Goal: Task Accomplishment & Management: Complete application form

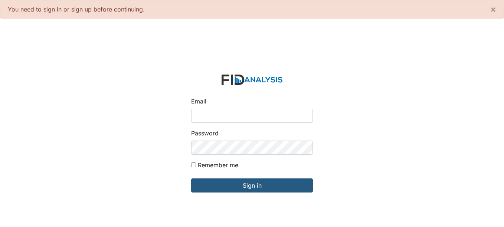
click at [243, 118] on input "Email" at bounding box center [252, 116] width 122 height 14
type input "[EMAIL_ADDRESS][DOMAIN_NAME]"
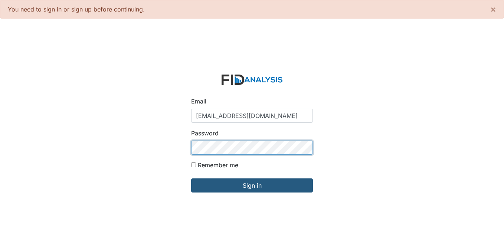
click at [191, 179] on input "Sign in" at bounding box center [252, 186] width 122 height 14
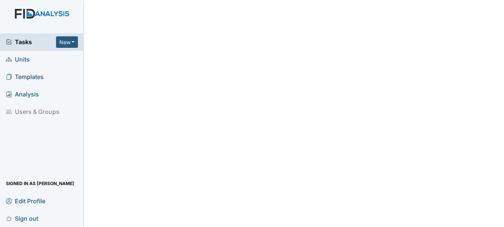
click at [18, 58] on span "Units" at bounding box center [18, 60] width 24 height 12
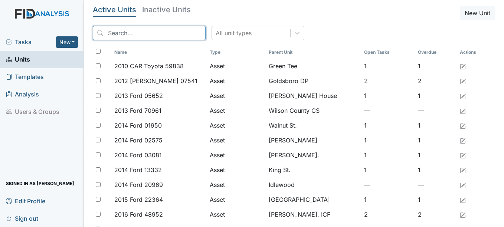
click at [119, 32] on input "search" at bounding box center [149, 33] width 113 height 14
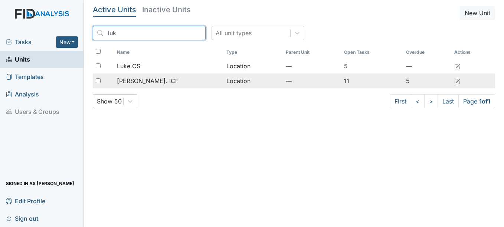
type input "luk"
click at [145, 76] on td "[PERSON_NAME]. ICF" at bounding box center [169, 81] width 110 height 15
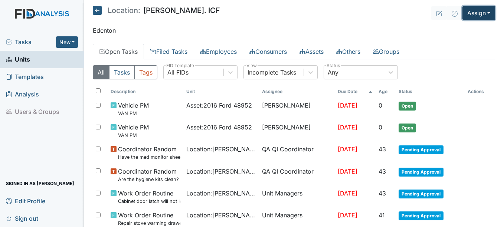
click at [473, 18] on button "Assign" at bounding box center [479, 13] width 33 height 14
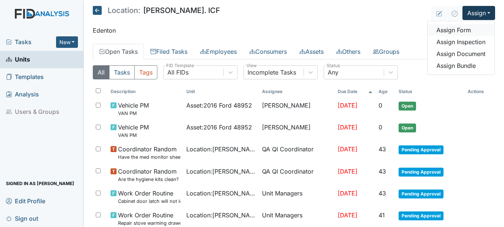
click at [462, 31] on link "Assign Form" at bounding box center [461, 30] width 67 height 12
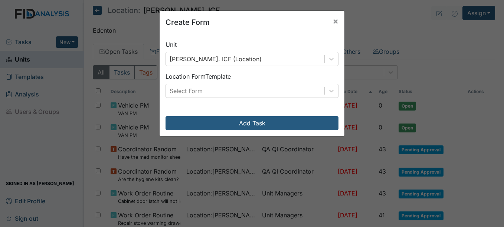
click at [337, 88] on div "Unit Luke St. ICF (Location) Location Form Template Select Form" at bounding box center [252, 72] width 185 height 76
click at [328, 89] on icon at bounding box center [331, 90] width 7 height 7
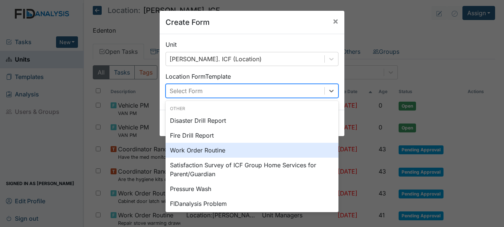
click at [203, 150] on div "Work Order Routine" at bounding box center [252, 150] width 173 height 15
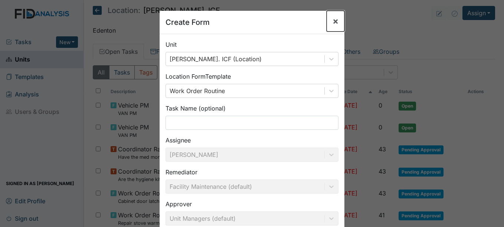
click at [333, 25] on span "×" at bounding box center [336, 21] width 6 height 11
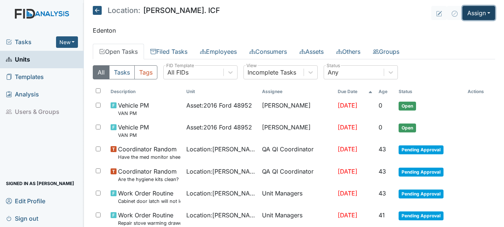
click at [468, 14] on button "Assign" at bounding box center [479, 13] width 33 height 14
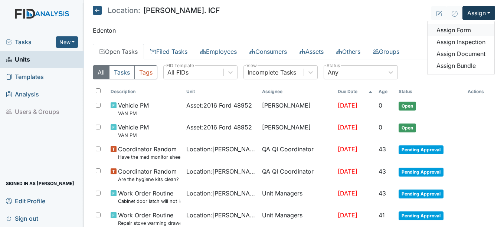
click at [453, 30] on link "Assign Form" at bounding box center [461, 30] width 67 height 12
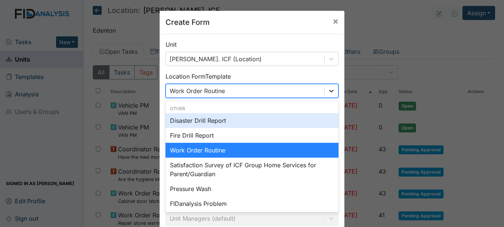
click at [328, 92] on icon at bounding box center [331, 90] width 7 height 7
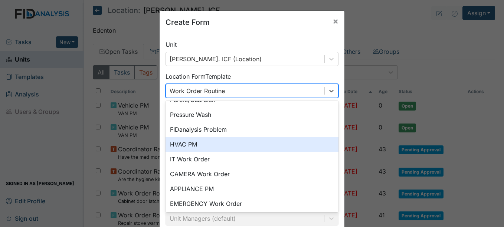
scroll to position [92, 0]
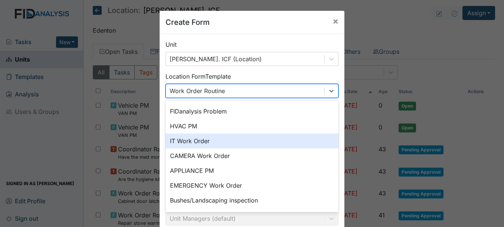
click at [208, 146] on div "IT Work Order" at bounding box center [252, 141] width 173 height 15
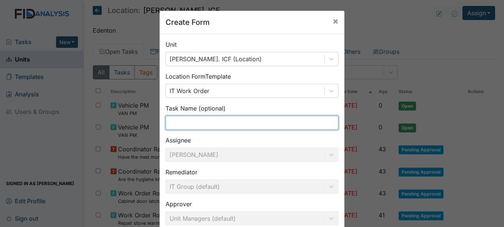
click at [208, 123] on input "text" at bounding box center [252, 123] width 173 height 14
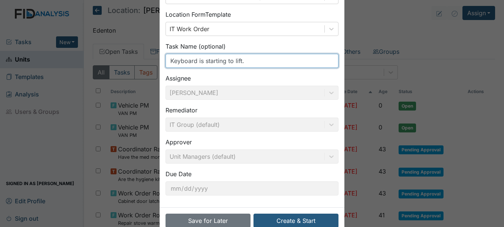
scroll to position [79, 0]
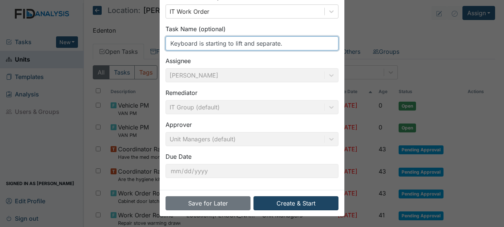
type input "Keyboard is starting to lift and separate."
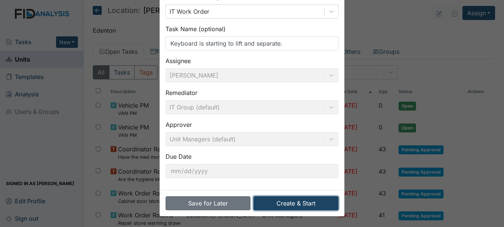
click at [280, 202] on button "Create & Start" at bounding box center [296, 203] width 85 height 14
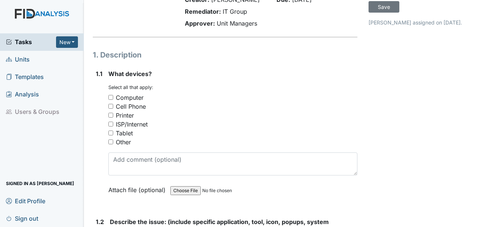
scroll to position [74, 0]
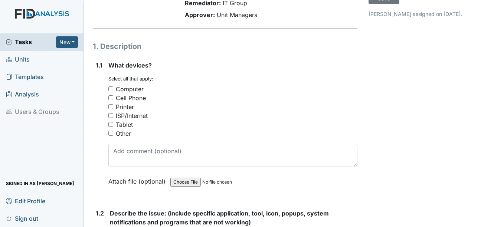
click at [135, 87] on div "Computer" at bounding box center [130, 89] width 28 height 9
click at [113, 87] on input "Computer" at bounding box center [110, 89] width 5 height 5
checkbox input "true"
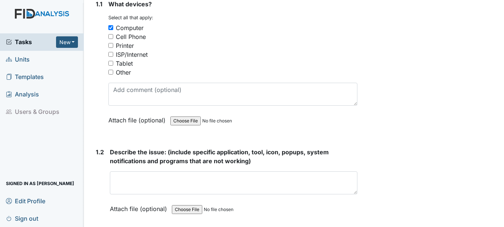
scroll to position [149, 0]
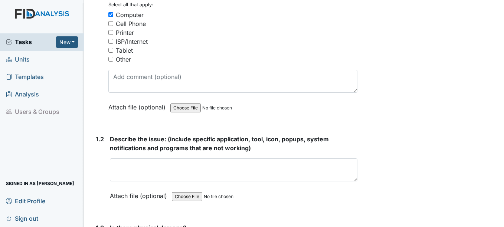
click at [192, 106] on input "file" at bounding box center [220, 108] width 101 height 18
type input "C:\fakepath\Keyboard.jpg"
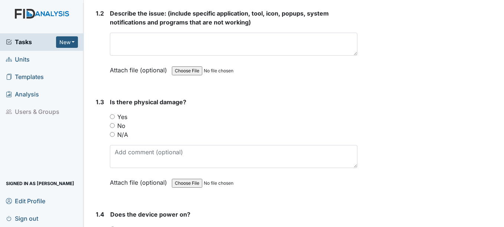
scroll to position [297, 0]
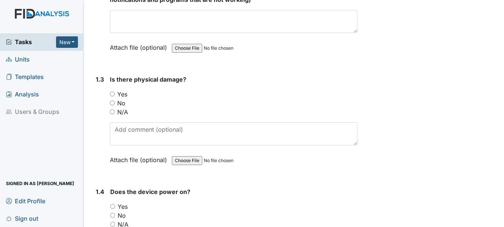
click at [120, 95] on label "Yes" at bounding box center [122, 94] width 10 height 9
click at [115, 95] on input "Yes" at bounding box center [112, 94] width 5 height 5
radio input "true"
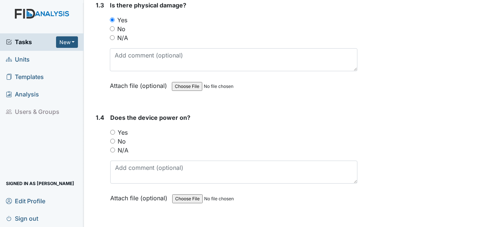
click at [126, 132] on label "Yes" at bounding box center [123, 132] width 10 height 9
click at [115, 132] on input "Yes" at bounding box center [112, 132] width 5 height 5
radio input "true"
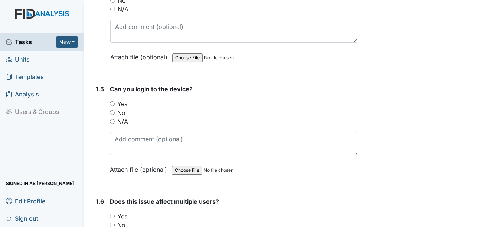
scroll to position [520, 0]
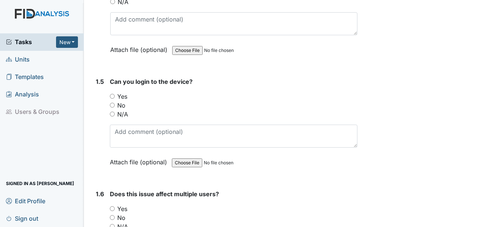
click at [124, 100] on label "Yes" at bounding box center [122, 96] width 10 height 9
click at [115, 99] on input "Yes" at bounding box center [112, 96] width 5 height 5
radio input "true"
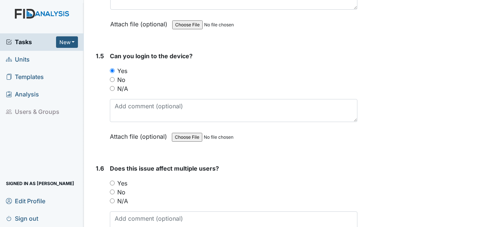
scroll to position [557, 0]
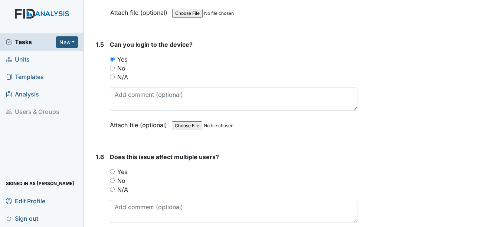
click at [121, 176] on label "No" at bounding box center [121, 180] width 8 height 9
click at [115, 178] on input "No" at bounding box center [112, 180] width 5 height 5
radio input "true"
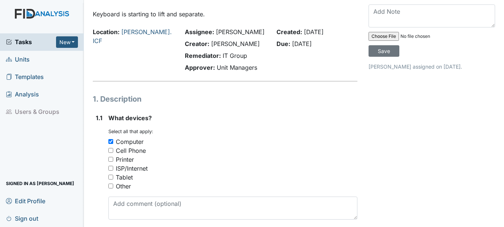
scroll to position [21, 0]
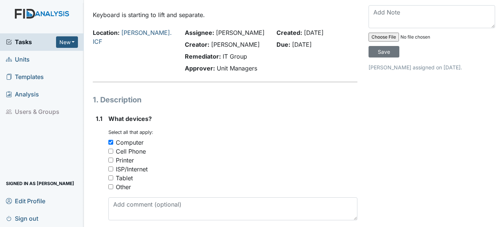
click at [379, 36] on input "file" at bounding box center [419, 37] width 101 height 18
type input "C:\fakepath\Keyboard.jpg"
click at [374, 56] on input "Save" at bounding box center [384, 52] width 31 height 12
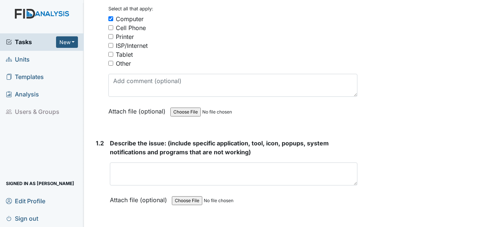
scroll to position [132, 0]
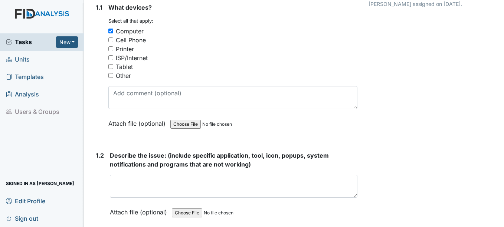
click at [186, 124] on input "file" at bounding box center [220, 124] width 101 height 18
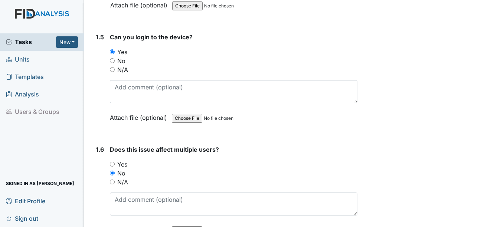
scroll to position [615, 0]
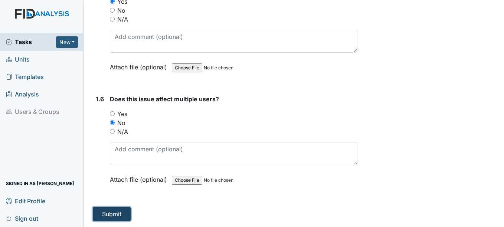
click at [120, 207] on button "Submit" at bounding box center [112, 214] width 38 height 14
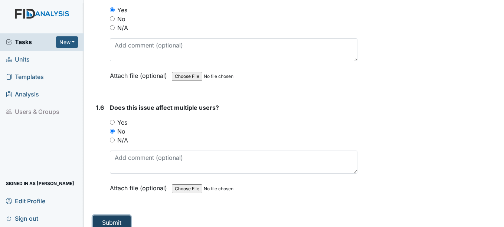
scroll to position [623, 0]
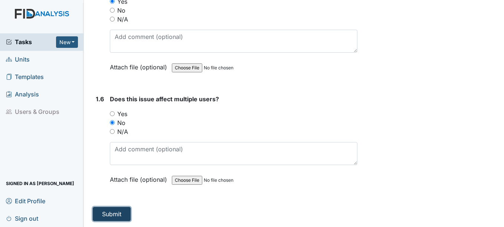
click at [120, 211] on button "Submit" at bounding box center [112, 214] width 38 height 14
click at [121, 215] on button "Submit" at bounding box center [112, 214] width 38 height 14
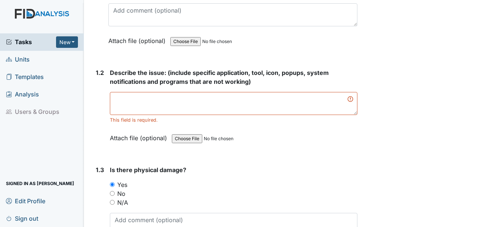
scroll to position [178, 0]
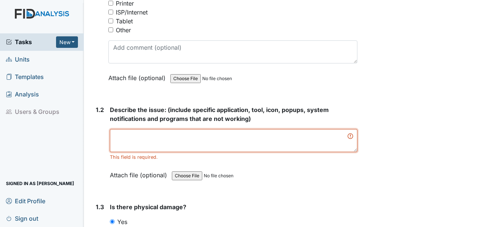
click at [149, 130] on textarea at bounding box center [233, 140] width 247 height 23
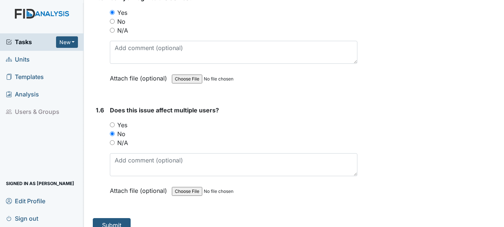
scroll to position [615, 0]
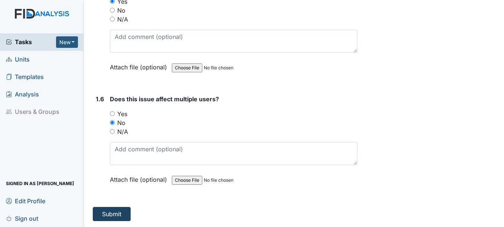
type textarea "Keyboard is damaged."
click at [111, 213] on button "Submit" at bounding box center [112, 214] width 38 height 14
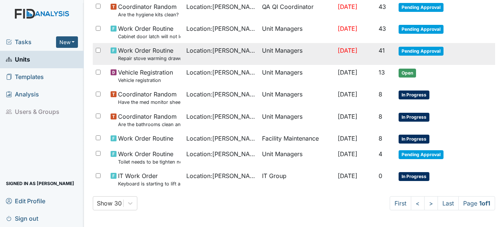
scroll to position [190, 0]
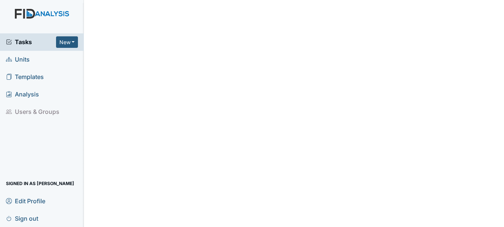
click at [17, 59] on span "Units" at bounding box center [18, 60] width 24 height 12
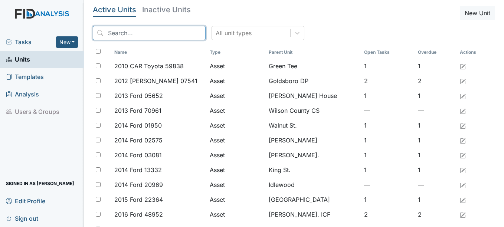
click at [140, 33] on input "search" at bounding box center [149, 33] width 113 height 14
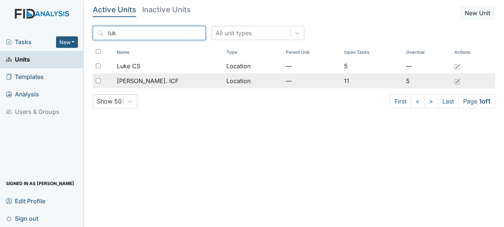
type input "luk"
click at [141, 81] on span "[PERSON_NAME]. ICF" at bounding box center [148, 80] width 62 height 9
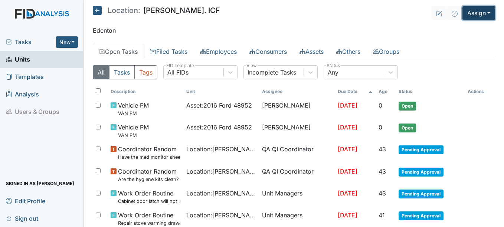
click at [472, 9] on button "Assign" at bounding box center [479, 13] width 33 height 14
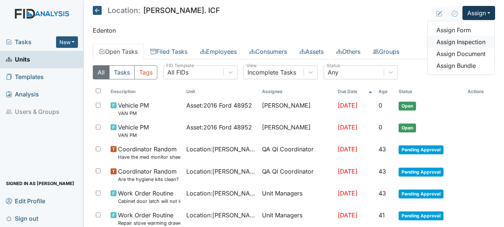
click at [468, 42] on link "Assign Inspection" at bounding box center [461, 42] width 67 height 12
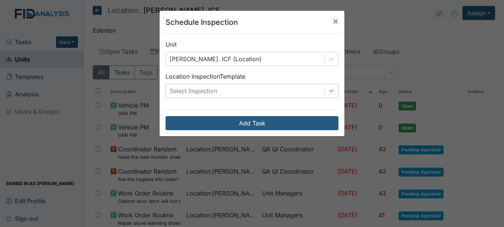
click at [325, 90] on div at bounding box center [331, 90] width 13 height 13
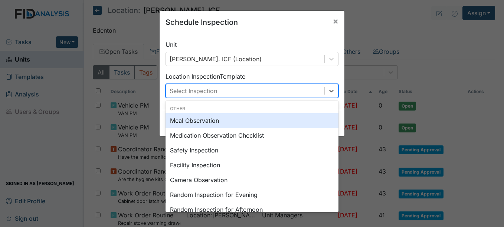
click at [203, 125] on div "Meal Observation" at bounding box center [252, 120] width 173 height 15
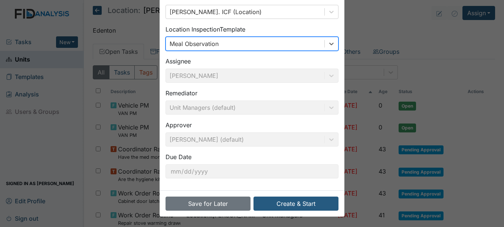
scroll to position [48, 0]
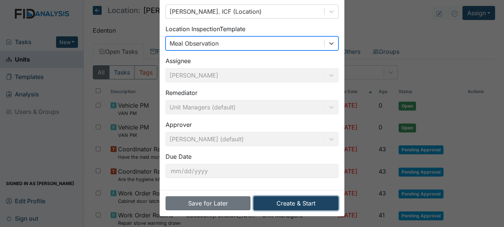
click at [292, 206] on button "Create & Start" at bounding box center [296, 203] width 85 height 14
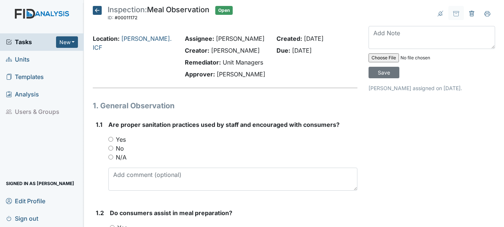
click at [117, 139] on label "Yes" at bounding box center [121, 139] width 10 height 9
click at [113, 139] on input "Yes" at bounding box center [110, 139] width 5 height 5
radio input "true"
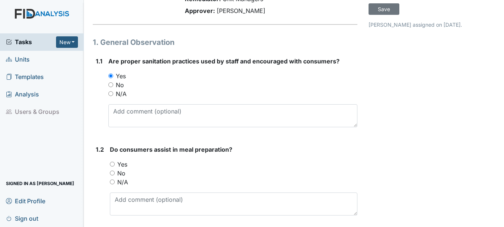
scroll to position [74, 0]
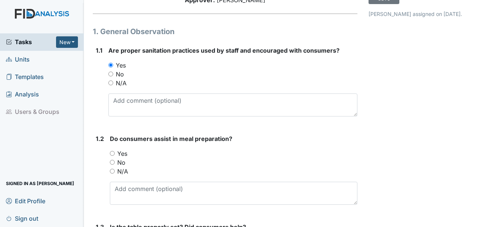
click at [121, 152] on label "Yes" at bounding box center [122, 153] width 10 height 9
click at [115, 152] on input "Yes" at bounding box center [112, 153] width 5 height 5
radio input "true"
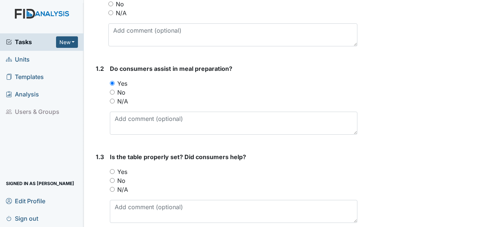
scroll to position [149, 0]
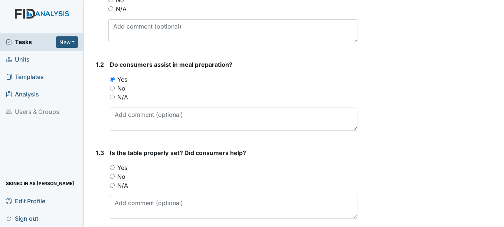
click at [125, 167] on label "Yes" at bounding box center [122, 167] width 10 height 9
click at [115, 167] on input "Yes" at bounding box center [112, 167] width 5 height 5
radio input "true"
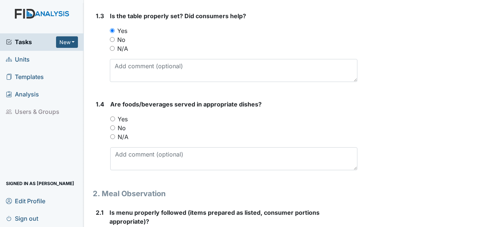
scroll to position [297, 0]
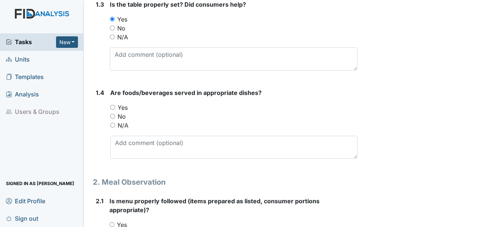
click at [121, 110] on label "Yes" at bounding box center [123, 107] width 10 height 9
click at [115, 110] on input "Yes" at bounding box center [112, 107] width 5 height 5
radio input "true"
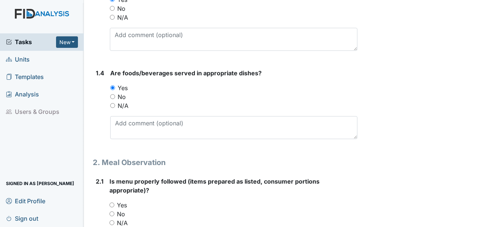
scroll to position [334, 0]
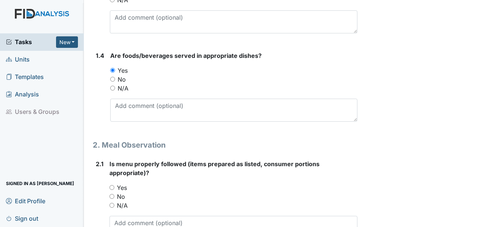
click at [122, 189] on label "Yes" at bounding box center [122, 187] width 10 height 9
click at [114, 189] on input "Yes" at bounding box center [112, 187] width 5 height 5
radio input "true"
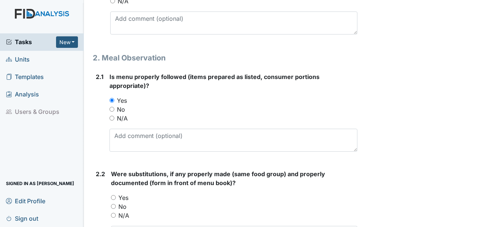
scroll to position [483, 0]
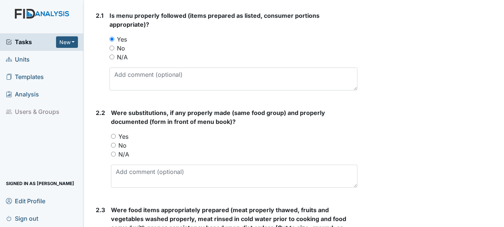
click at [125, 154] on label "N/A" at bounding box center [123, 154] width 11 height 9
click at [116, 154] on input "N/A" at bounding box center [113, 154] width 5 height 5
radio input "true"
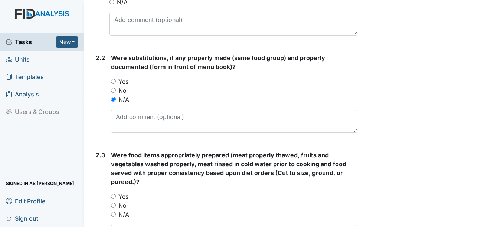
scroll to position [557, 0]
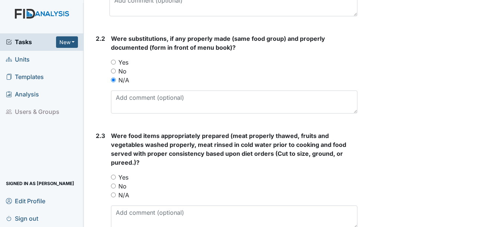
click at [127, 179] on label "Yes" at bounding box center [123, 177] width 10 height 9
click at [116, 179] on input "Yes" at bounding box center [113, 177] width 5 height 5
radio input "true"
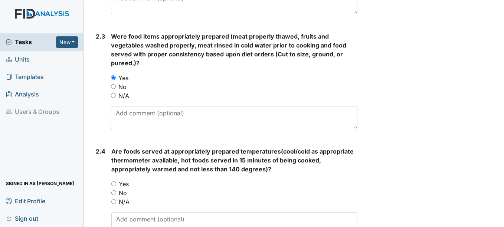
scroll to position [668, 0]
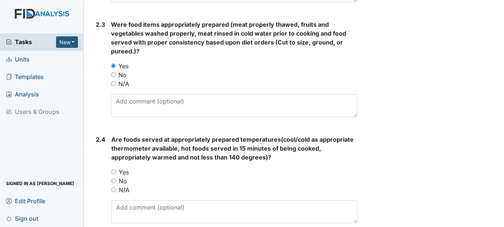
click at [128, 170] on label "Yes" at bounding box center [124, 172] width 10 height 9
click at [116, 170] on input "Yes" at bounding box center [113, 172] width 5 height 5
radio input "true"
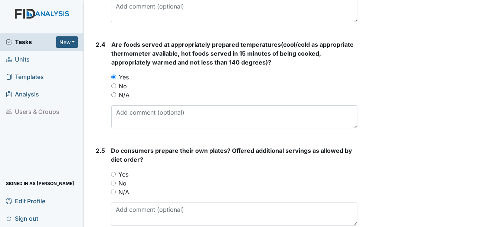
scroll to position [780, 0]
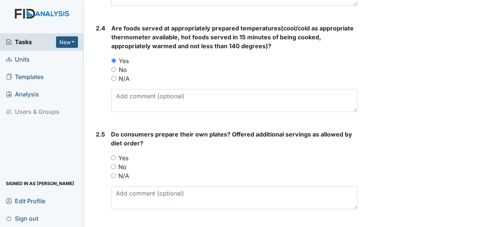
click at [127, 159] on label "Yes" at bounding box center [123, 158] width 10 height 9
click at [116, 159] on input "Yes" at bounding box center [113, 158] width 5 height 5
radio input "true"
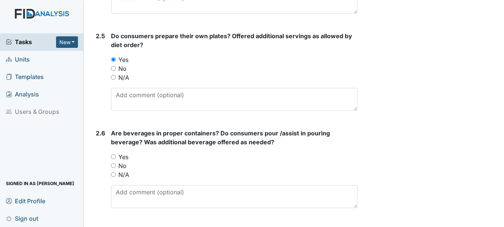
scroll to position [891, 0]
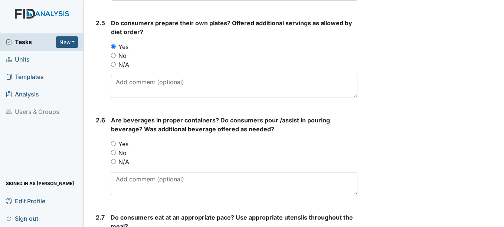
click at [125, 149] on label "No" at bounding box center [122, 153] width 8 height 9
click at [116, 150] on input "No" at bounding box center [113, 152] width 5 height 5
radio input "true"
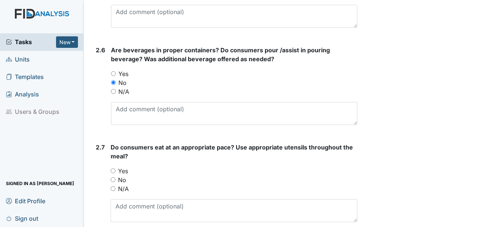
scroll to position [965, 0]
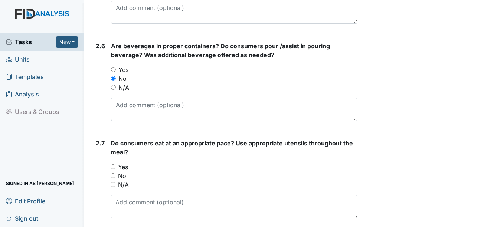
click at [125, 169] on label "Yes" at bounding box center [123, 167] width 10 height 9
click at [115, 169] on input "Yes" at bounding box center [113, 166] width 5 height 5
radio input "true"
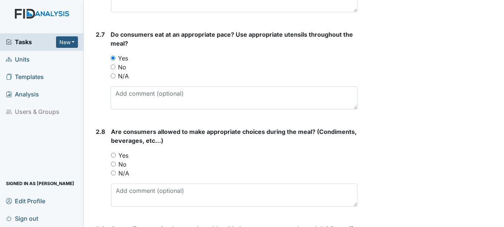
scroll to position [1077, 0]
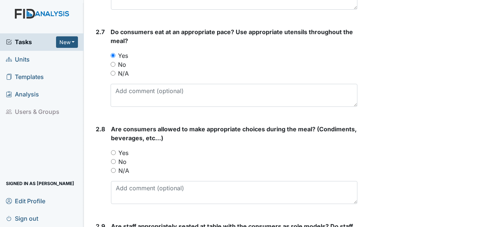
click at [125, 151] on label "Yes" at bounding box center [123, 153] width 10 height 9
click at [116, 151] on input "Yes" at bounding box center [113, 152] width 5 height 5
radio input "true"
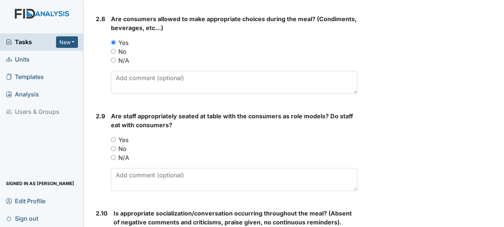
scroll to position [1188, 0]
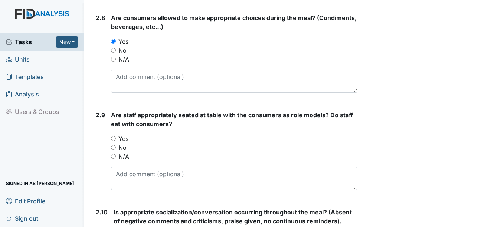
click at [126, 144] on label "No" at bounding box center [122, 147] width 8 height 9
click at [116, 145] on input "No" at bounding box center [113, 147] width 5 height 5
radio input "true"
click at [125, 141] on label "Yes" at bounding box center [123, 138] width 10 height 9
click at [116, 141] on input "Yes" at bounding box center [113, 138] width 5 height 5
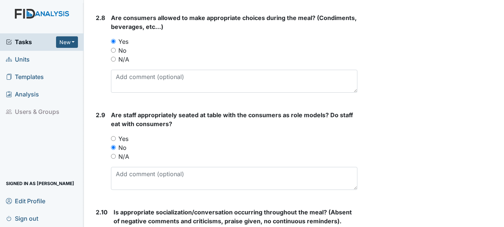
radio input "true"
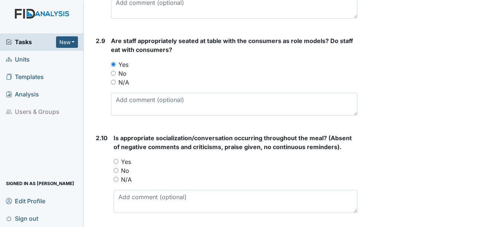
click at [127, 160] on label "Yes" at bounding box center [126, 161] width 10 height 9
click at [118, 160] on input "Yes" at bounding box center [116, 161] width 5 height 5
radio input "true"
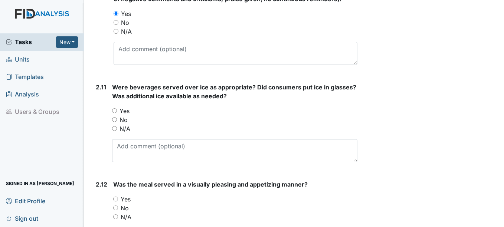
scroll to position [1411, 0]
click at [125, 109] on label "Yes" at bounding box center [125, 110] width 10 height 9
click at [117, 109] on input "Yes" at bounding box center [114, 110] width 5 height 5
radio input "true"
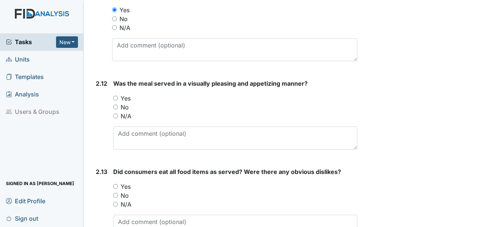
scroll to position [1522, 0]
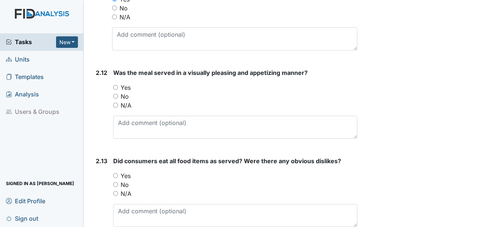
click at [127, 90] on label "Yes" at bounding box center [126, 87] width 10 height 9
click at [118, 90] on input "Yes" at bounding box center [115, 87] width 5 height 5
radio input "true"
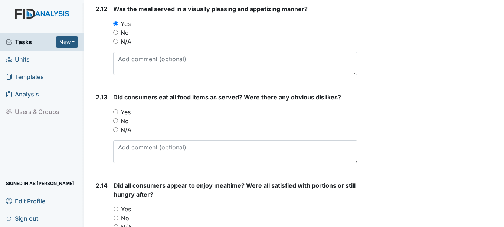
scroll to position [1597, 0]
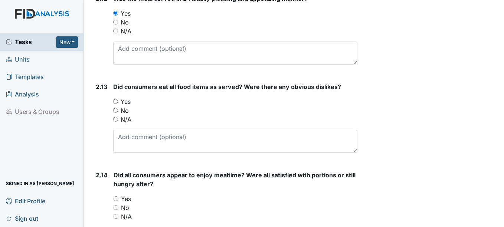
click at [128, 101] on label "Yes" at bounding box center [126, 101] width 10 height 9
click at [118, 101] on input "Yes" at bounding box center [115, 101] width 5 height 5
radio input "true"
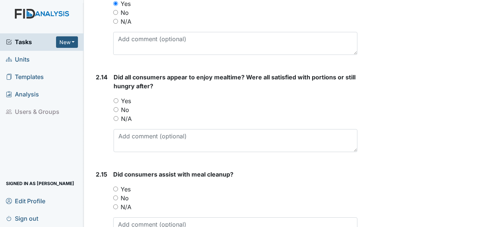
scroll to position [1708, 0]
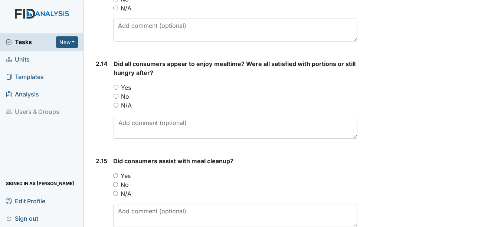
click at [125, 87] on label "Yes" at bounding box center [126, 87] width 10 height 9
click at [118, 87] on input "Yes" at bounding box center [116, 87] width 5 height 5
radio input "true"
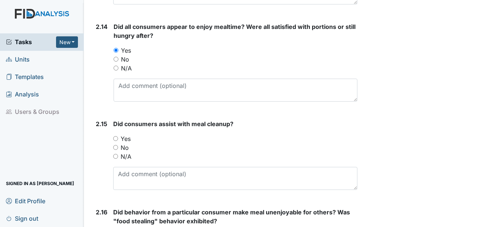
click at [125, 136] on label "Yes" at bounding box center [126, 138] width 10 height 9
click at [118, 136] on input "Yes" at bounding box center [115, 138] width 5 height 5
radio input "true"
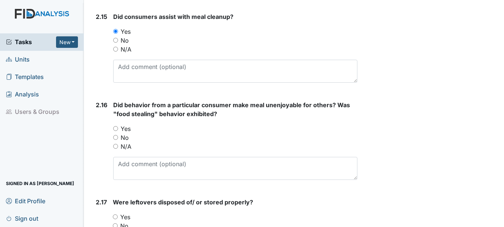
scroll to position [1856, 0]
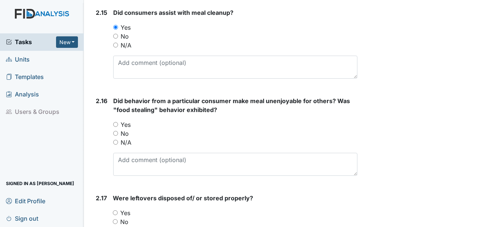
click at [128, 145] on label "N/A" at bounding box center [126, 142] width 11 height 9
click at [118, 145] on input "N/A" at bounding box center [115, 142] width 5 height 5
radio input "true"
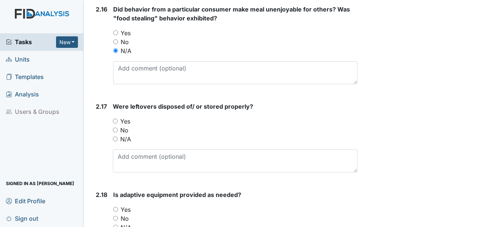
scroll to position [1968, 0]
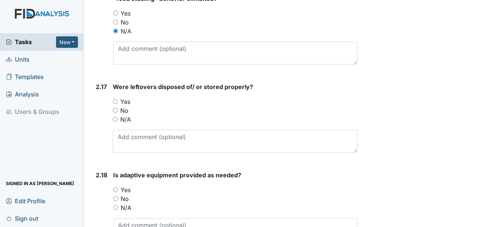
click at [126, 103] on label "Yes" at bounding box center [125, 101] width 10 height 9
click at [118, 103] on input "Yes" at bounding box center [115, 101] width 5 height 5
radio input "true"
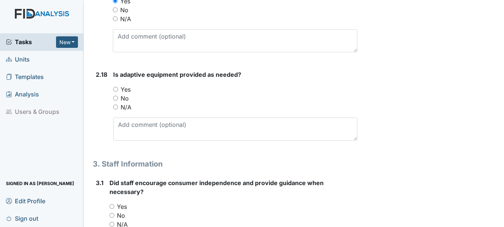
scroll to position [2079, 0]
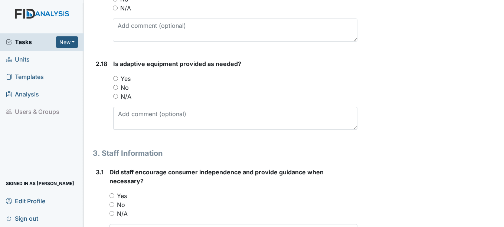
click at [127, 79] on label "Yes" at bounding box center [126, 78] width 10 height 9
click at [118, 79] on input "Yes" at bounding box center [115, 78] width 5 height 5
radio input "true"
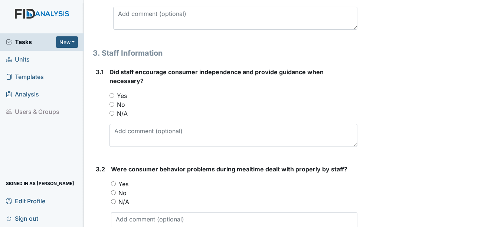
scroll to position [2191, 0]
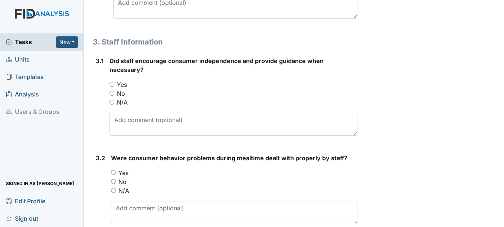
click at [124, 85] on label "Yes" at bounding box center [122, 84] width 10 height 9
click at [114, 85] on input "Yes" at bounding box center [112, 84] width 5 height 5
radio input "true"
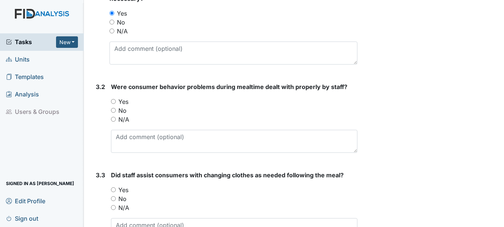
scroll to position [2265, 0]
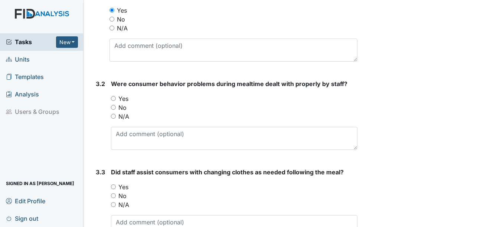
click at [122, 97] on label "Yes" at bounding box center [123, 98] width 10 height 9
click at [116, 97] on input "Yes" at bounding box center [113, 98] width 5 height 5
radio input "true"
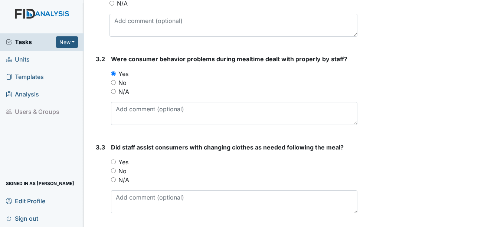
scroll to position [2314, 0]
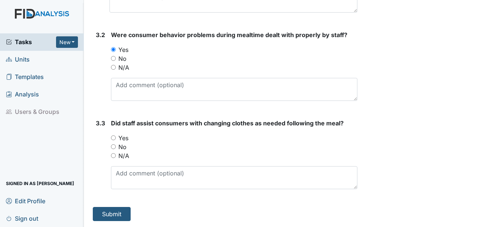
click at [127, 69] on label "N/A" at bounding box center [123, 67] width 11 height 9
click at [116, 69] on input "N/A" at bounding box center [113, 67] width 5 height 5
radio input "true"
click at [124, 141] on label "Yes" at bounding box center [123, 138] width 10 height 9
click at [116, 140] on input "Yes" at bounding box center [113, 138] width 5 height 5
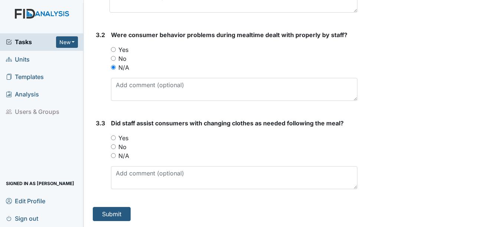
radio input "true"
click at [120, 213] on button "Submit" at bounding box center [112, 214] width 38 height 14
